Goal: Obtain resource: Download file/media

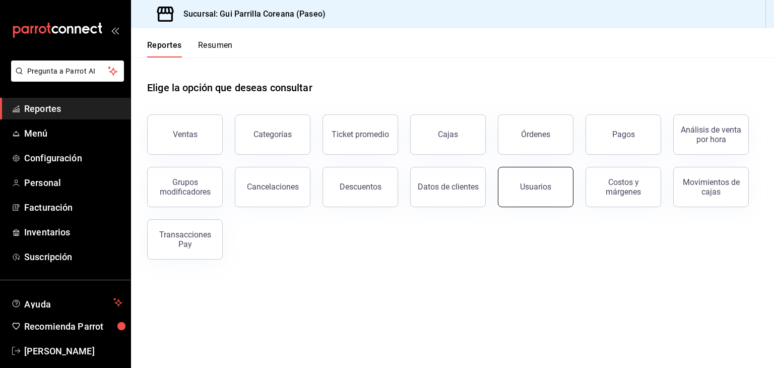
click at [551, 197] on button "Usuarios" at bounding box center [536, 187] width 76 height 40
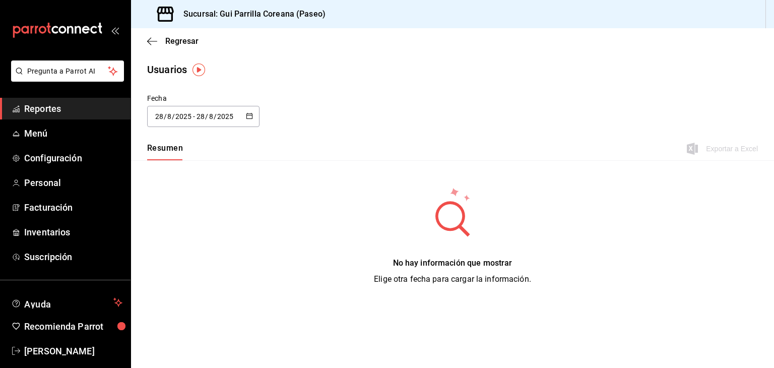
click at [252, 121] on div "[DATE] [DATE] - [DATE] [DATE]" at bounding box center [203, 116] width 112 height 21
click at [172, 261] on li "Rango de fechas" at bounding box center [194, 262] width 95 height 23
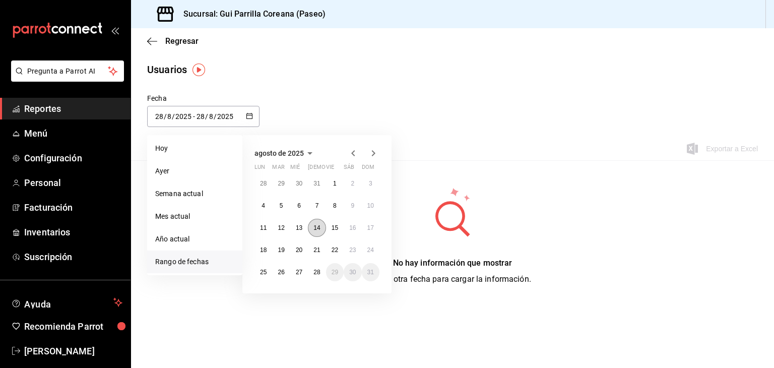
click at [320, 228] on button "14" at bounding box center [317, 228] width 18 height 18
click at [319, 250] on abbr "21" at bounding box center [317, 250] width 7 height 7
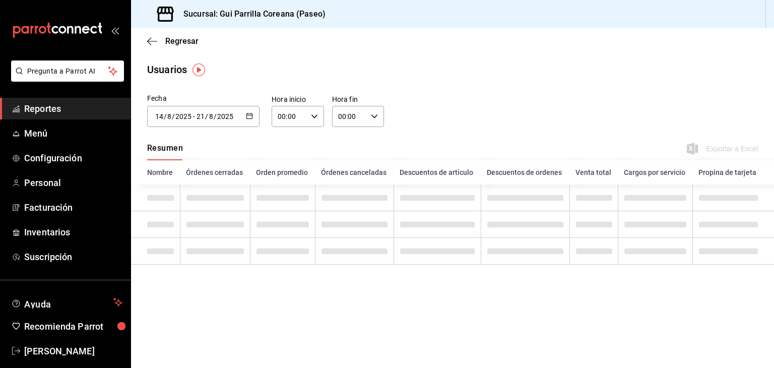
type input "[DATE]"
type input "14"
type input "[DATE]"
type input "21"
click at [251, 118] on \(Stroke\) "button" at bounding box center [250, 116] width 6 height 6
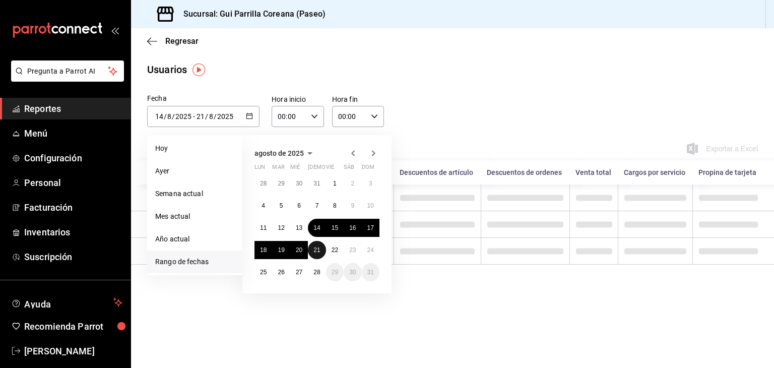
click at [317, 252] on abbr "21" at bounding box center [317, 250] width 7 height 7
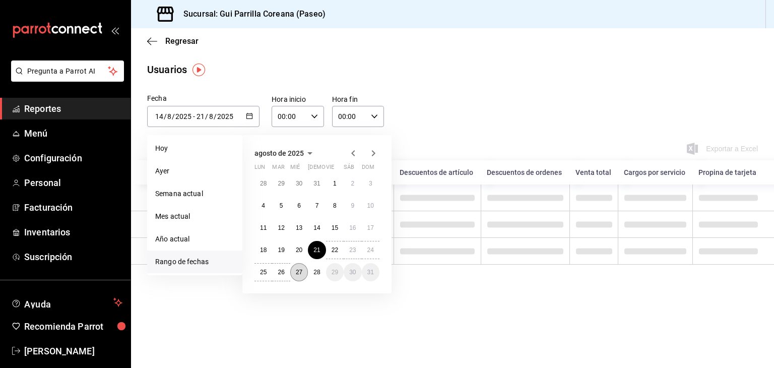
click at [297, 273] on abbr "27" at bounding box center [299, 272] width 7 height 7
type input "[DATE]"
type input "21"
type input "[DATE]"
type input "27"
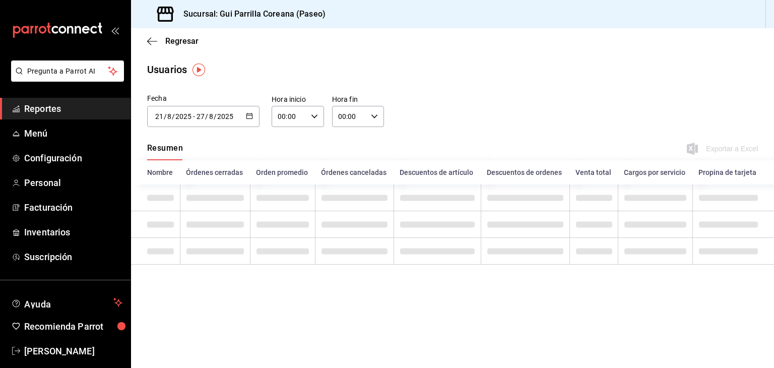
click at [363, 111] on input "00:00" at bounding box center [349, 116] width 35 height 20
click at [346, 202] on span "23" at bounding box center [345, 199] width 10 height 8
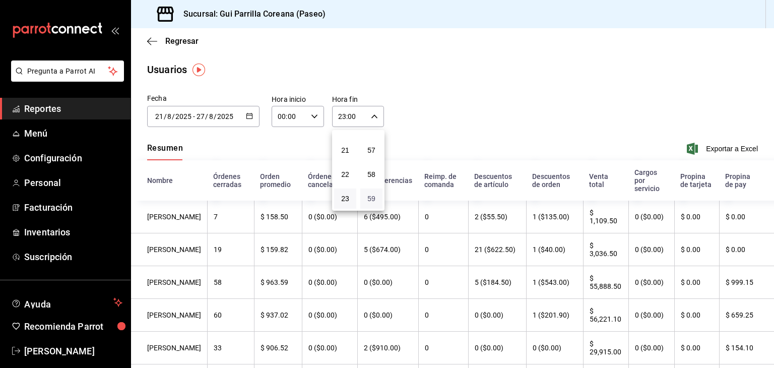
click at [372, 195] on span "59" at bounding box center [371, 199] width 10 height 8
type input "23:59"
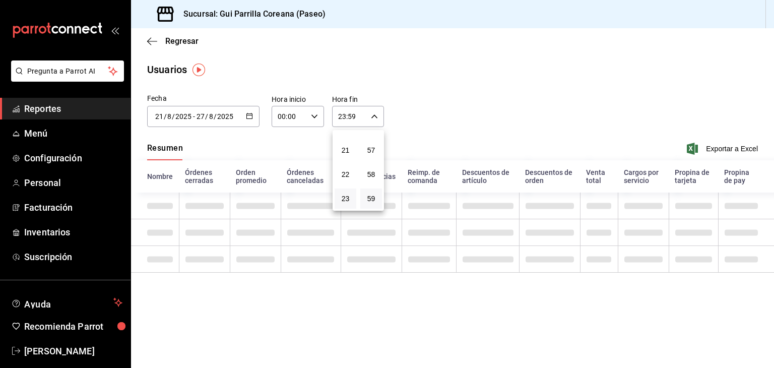
click at [433, 118] on div at bounding box center [387, 184] width 774 height 368
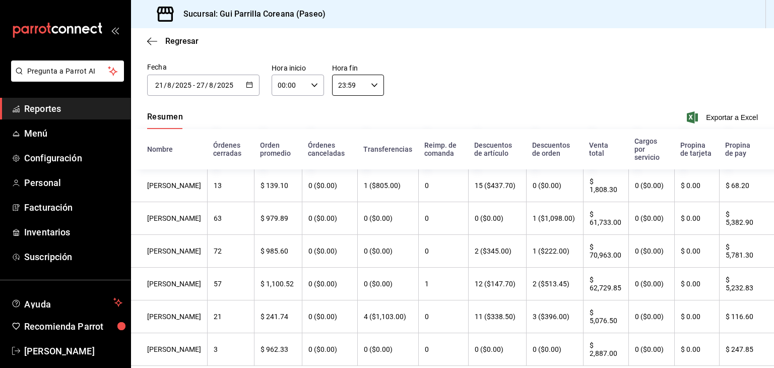
scroll to position [58, 0]
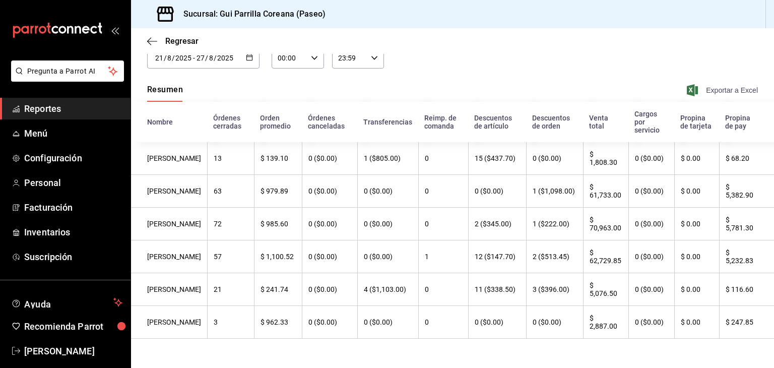
click at [711, 91] on span "Exportar a Excel" at bounding box center [723, 90] width 69 height 12
click at [45, 107] on span "Reportes" at bounding box center [73, 109] width 98 height 14
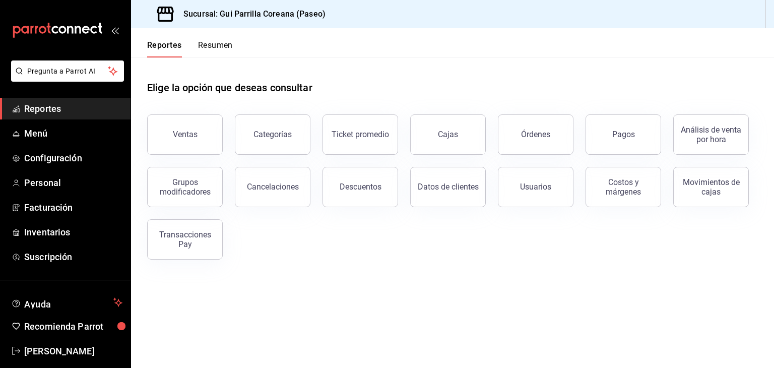
click at [605, 142] on button "Pagos" at bounding box center [624, 134] width 76 height 40
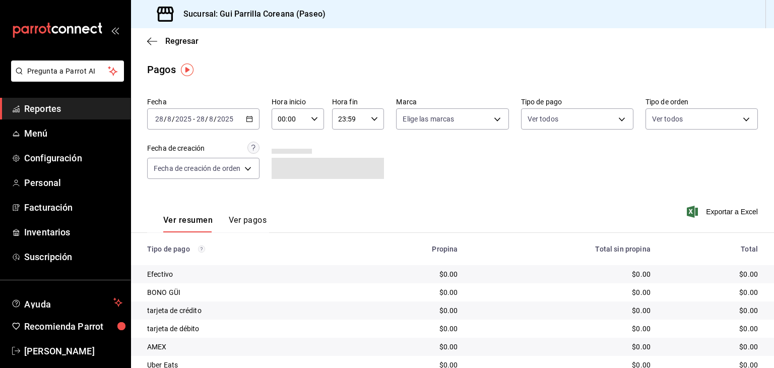
click at [256, 222] on button "Ver pagos" at bounding box center [248, 223] width 38 height 17
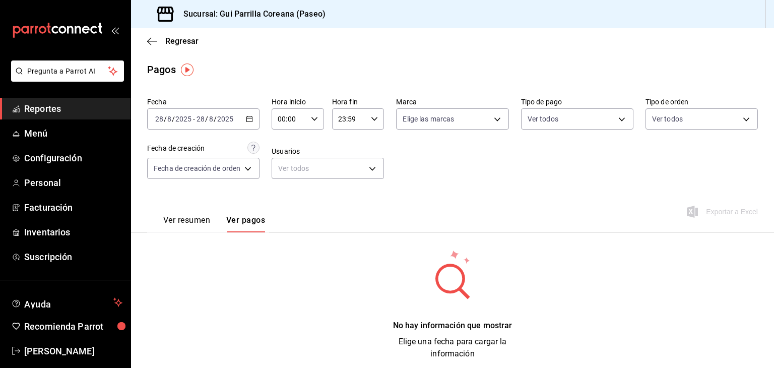
scroll to position [8, 0]
